Goal: Transaction & Acquisition: Purchase product/service

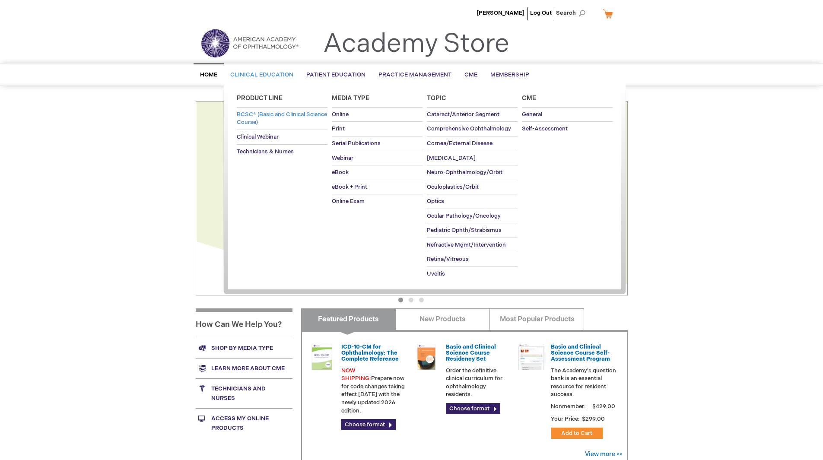
click at [270, 118] on link "BCSC® (Basic and Clinical Science Course)" at bounding box center [282, 119] width 91 height 22
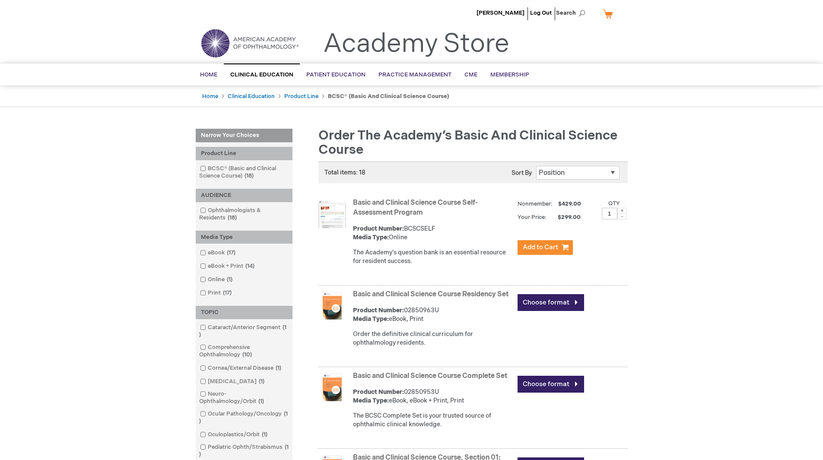
click at [428, 380] on link "Basic and Clinical Science Course Complete Set" at bounding box center [430, 376] width 154 height 8
